Goal: Find specific page/section: Find specific page/section

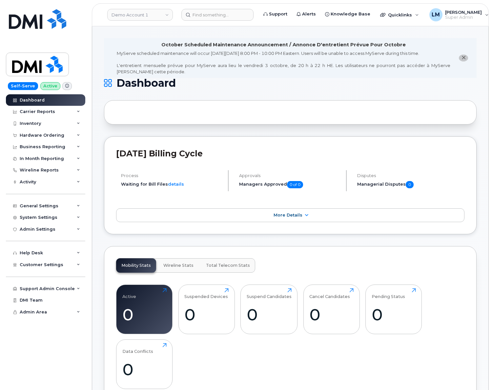
click at [57, 250] on div "Help Desk" at bounding box center [45, 253] width 79 height 12
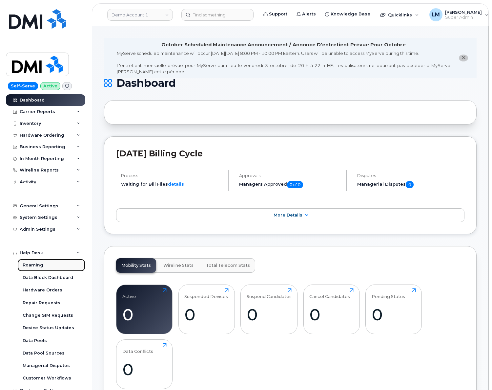
click at [54, 265] on link "Roaming" at bounding box center [51, 265] width 68 height 12
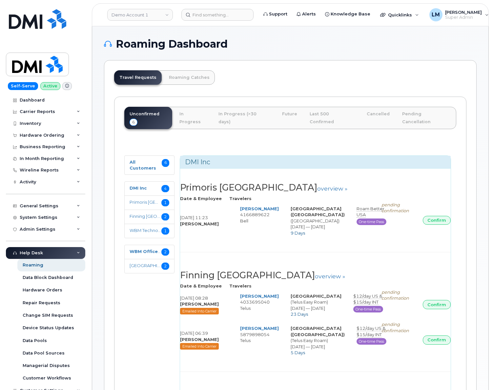
select select
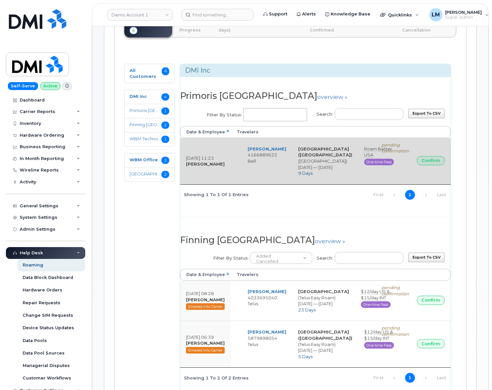
scroll to position [114, 0]
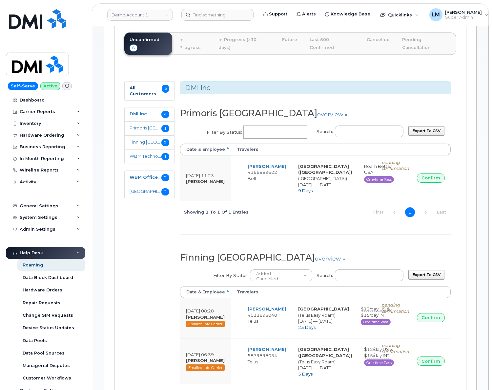
click at [141, 85] on strong "All Customers" at bounding box center [143, 90] width 27 height 11
click at [141, 111] on strong "DMI Inc" at bounding box center [138, 113] width 17 height 5
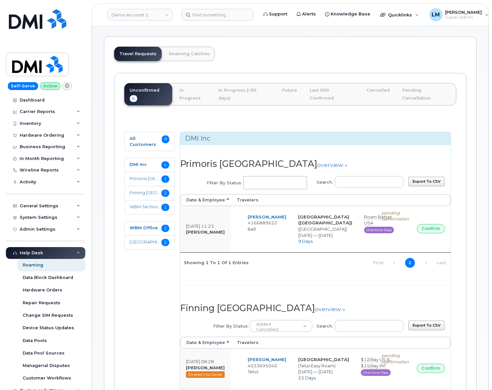
scroll to position [55, 0]
